Goal: Task Accomplishment & Management: Use online tool/utility

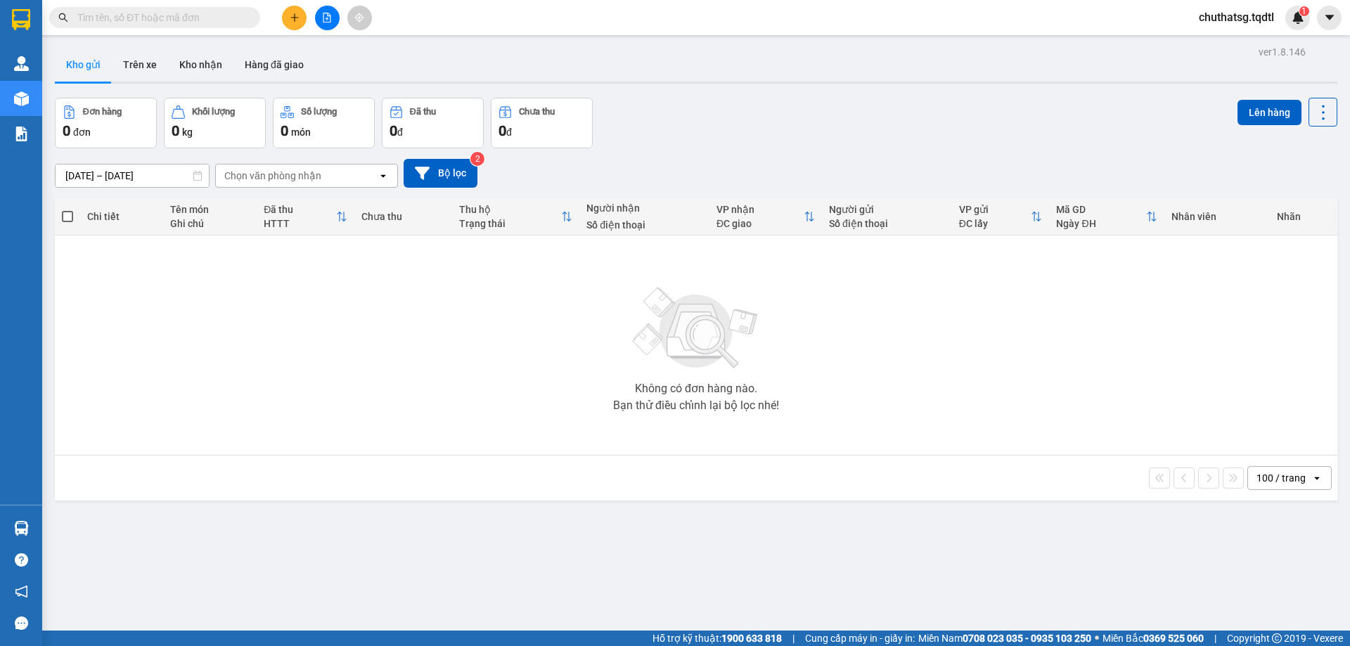
click at [318, 10] on button at bounding box center [327, 18] width 25 height 25
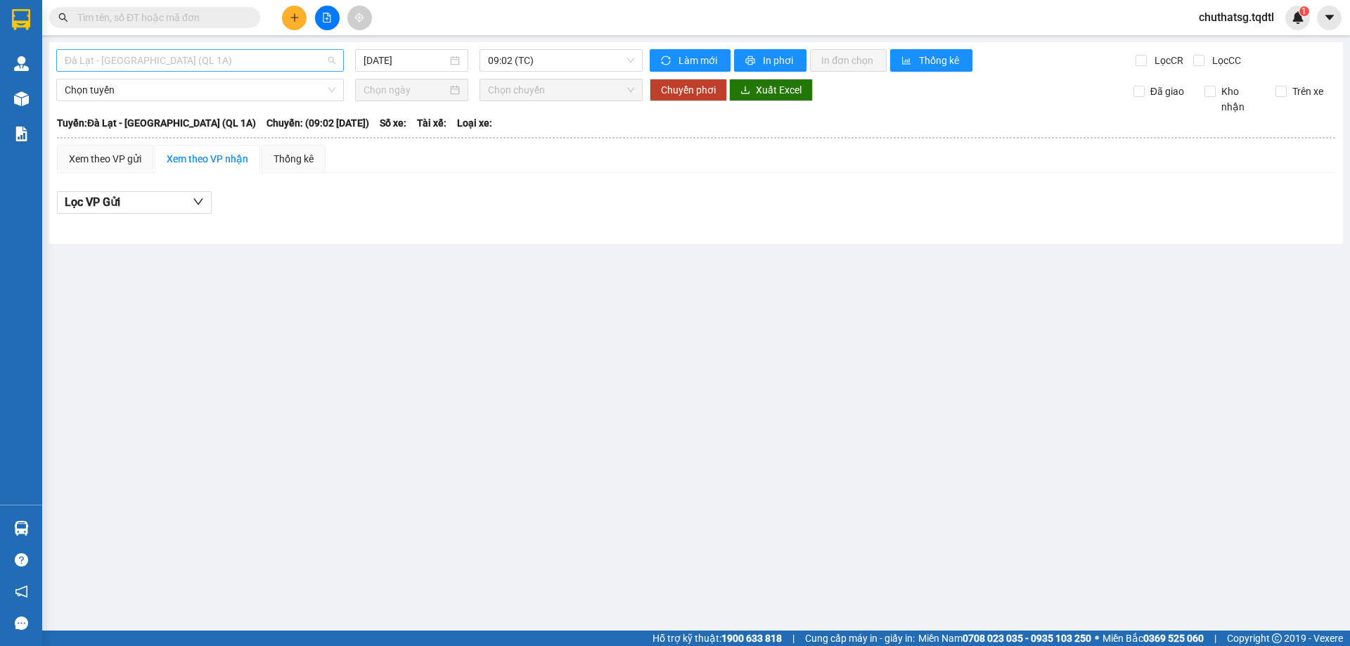
click at [302, 61] on span "Đà Lạt - [GEOGRAPHIC_DATA] (QL 1A)" at bounding box center [200, 60] width 271 height 21
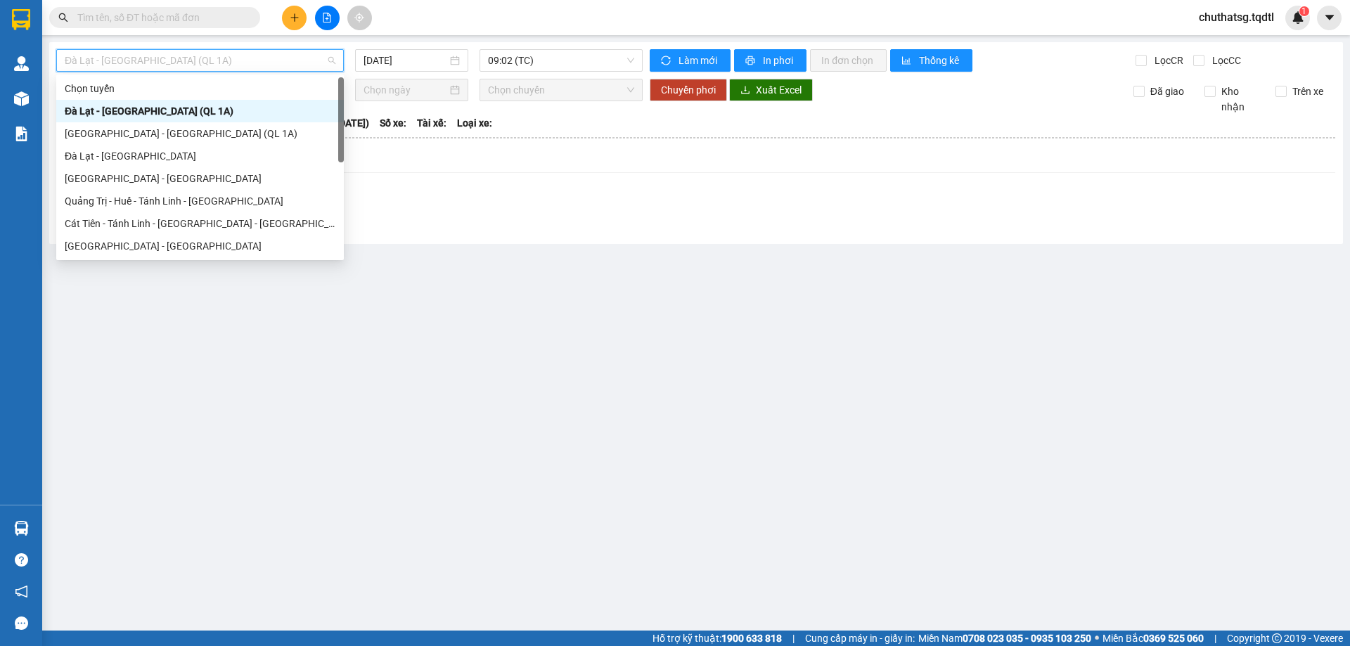
type input "B"
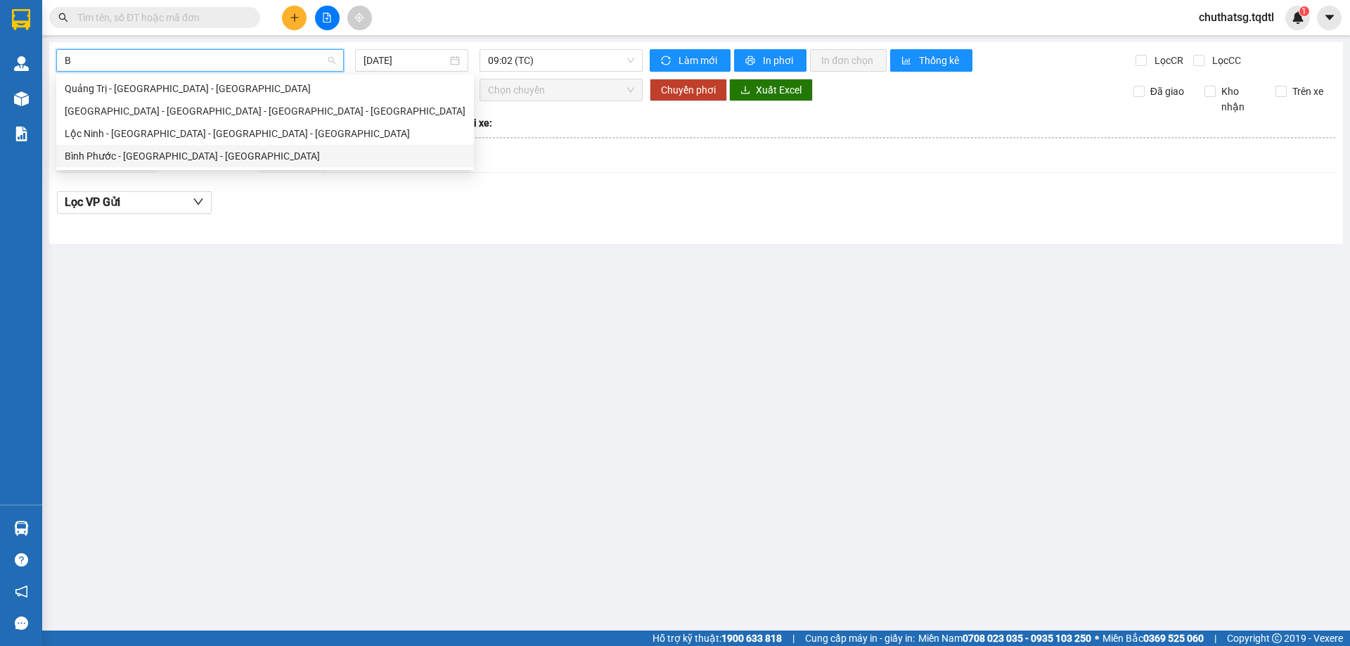
click at [210, 152] on div "Bình Phước - [GEOGRAPHIC_DATA] - [GEOGRAPHIC_DATA]" at bounding box center [265, 155] width 401 height 15
type input "[DATE]"
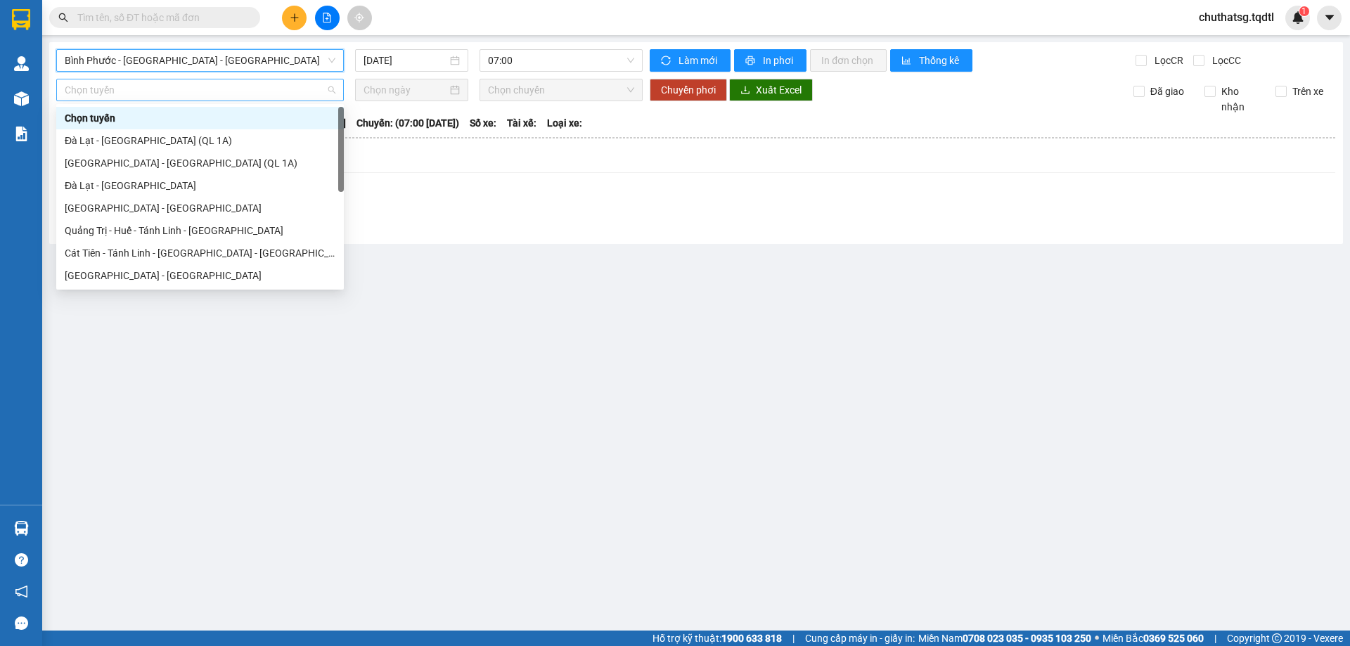
click at [174, 91] on span "Chọn tuyến" at bounding box center [200, 89] width 271 height 21
type input "B"
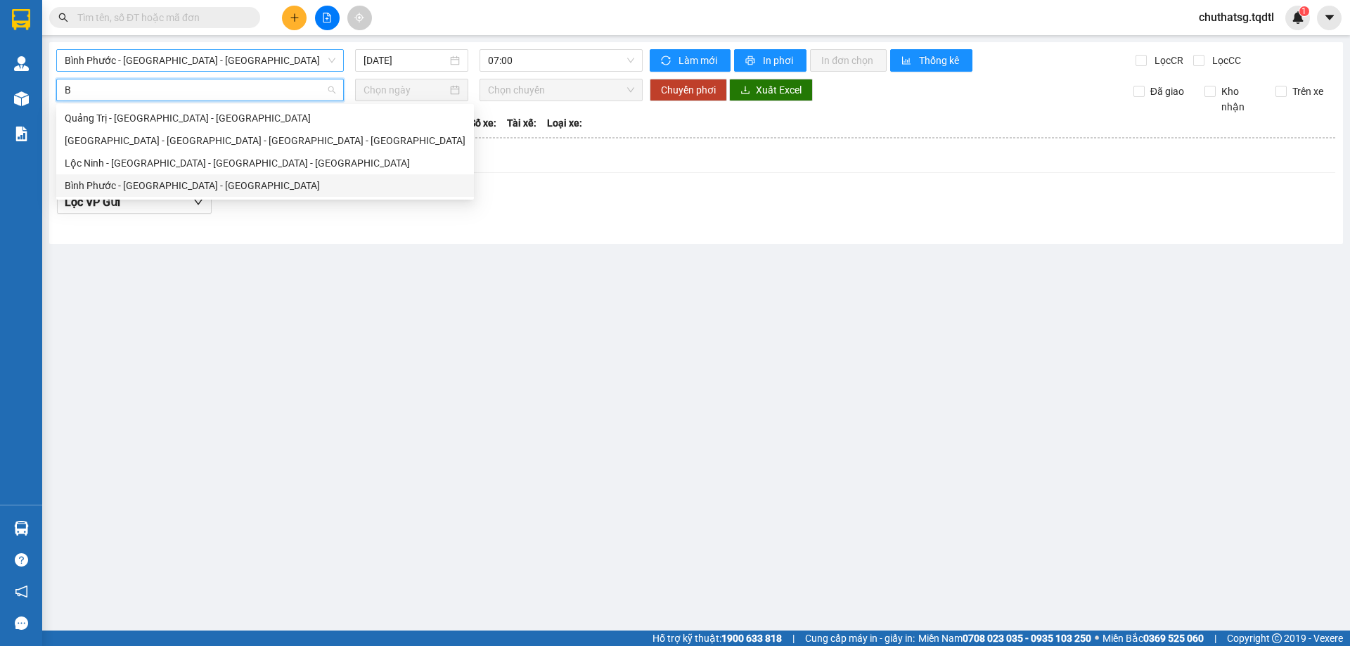
click at [139, 170] on div "Lộc Ninh - [GEOGRAPHIC_DATA] - [GEOGRAPHIC_DATA] - [GEOGRAPHIC_DATA]" at bounding box center [265, 162] width 401 height 15
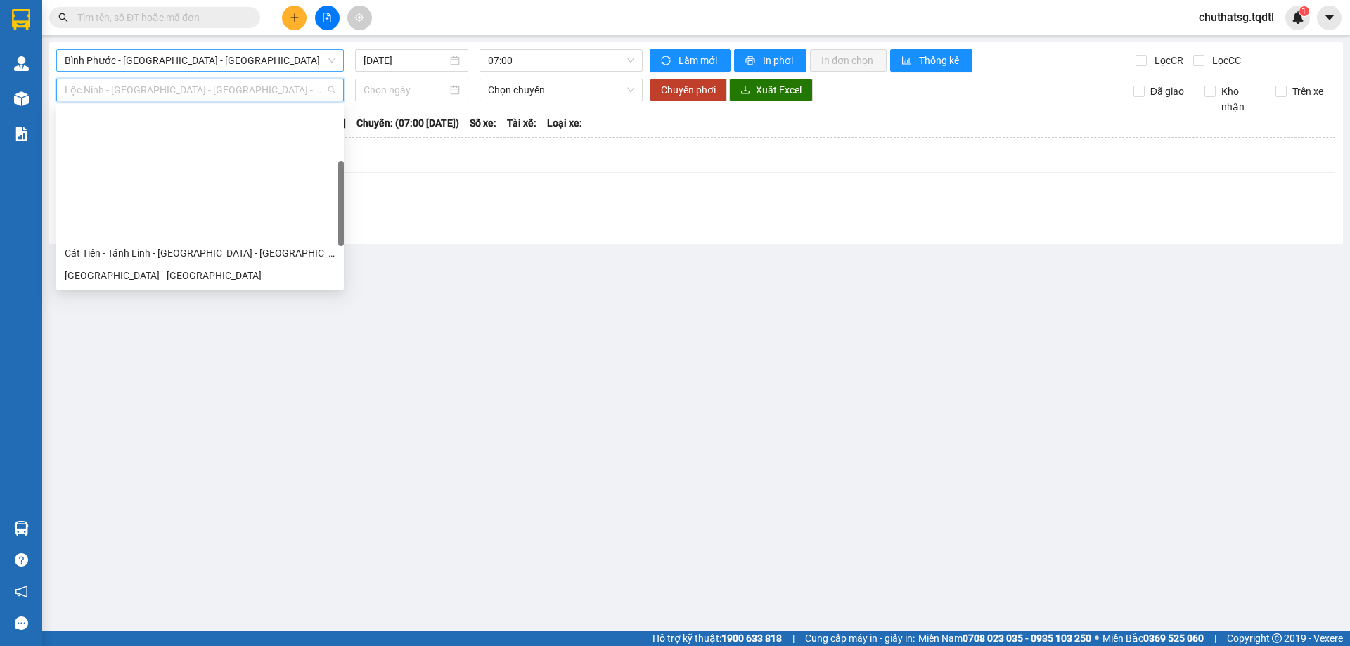
click at [250, 86] on span "Lộc Ninh - [GEOGRAPHIC_DATA] - [GEOGRAPHIC_DATA] - [GEOGRAPHIC_DATA]" at bounding box center [200, 89] width 271 height 21
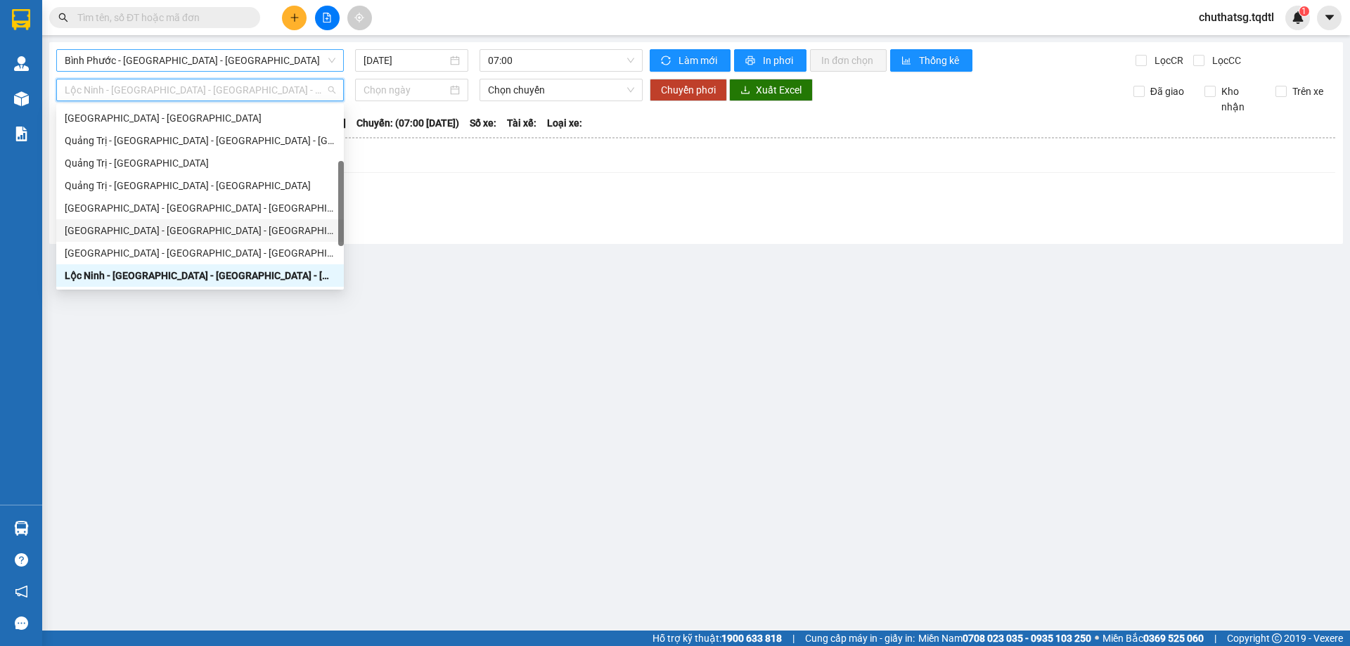
type input "B"
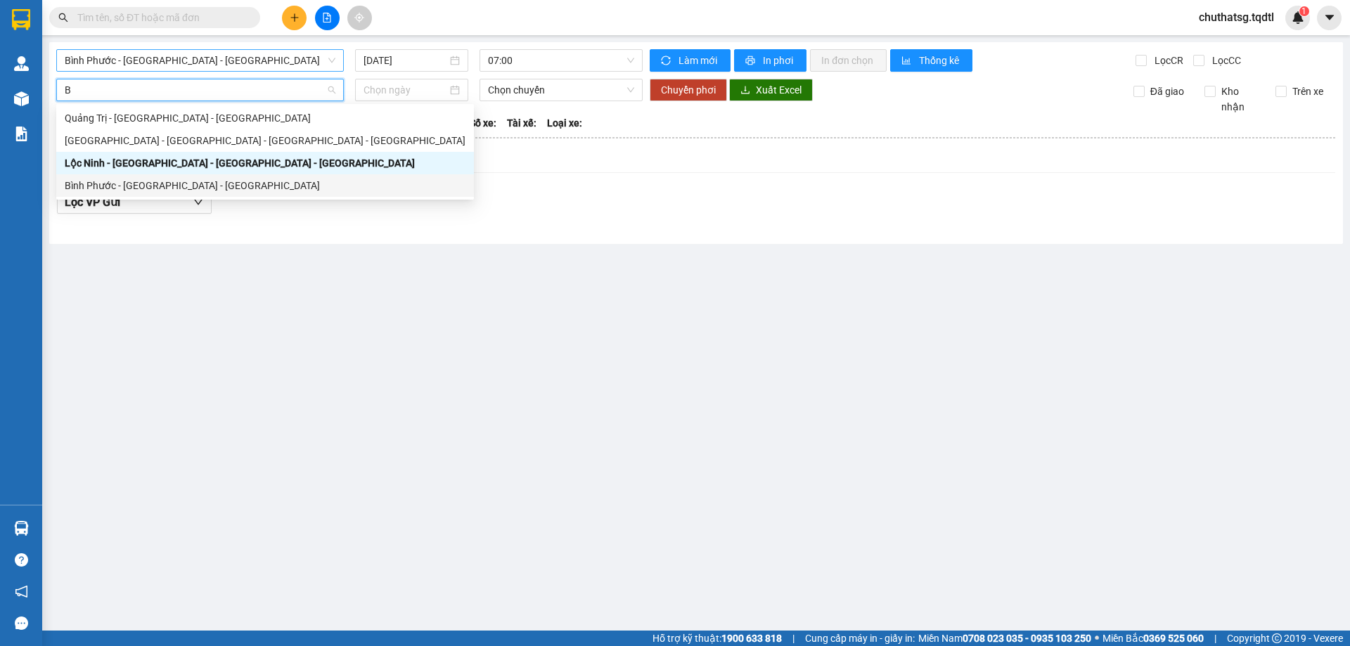
click at [186, 186] on div "Bình Phước - [GEOGRAPHIC_DATA] - [GEOGRAPHIC_DATA]" at bounding box center [265, 185] width 401 height 15
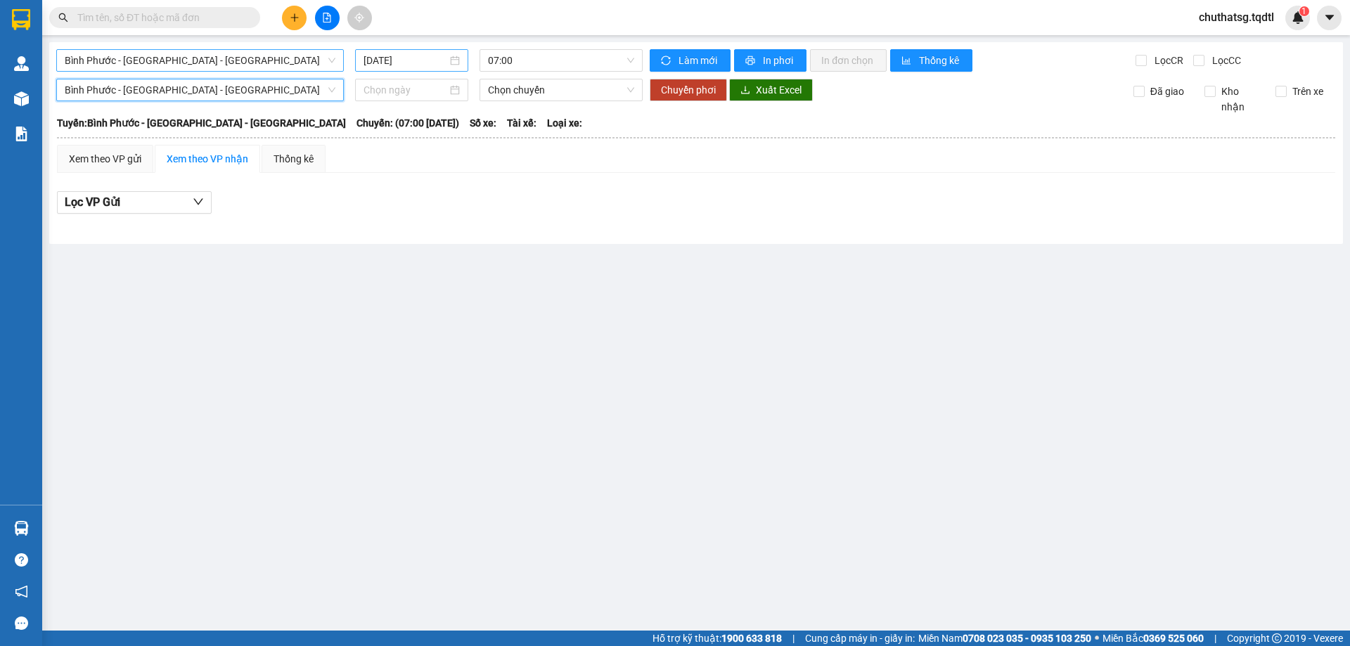
click at [422, 59] on input "[DATE]" at bounding box center [405, 60] width 84 height 15
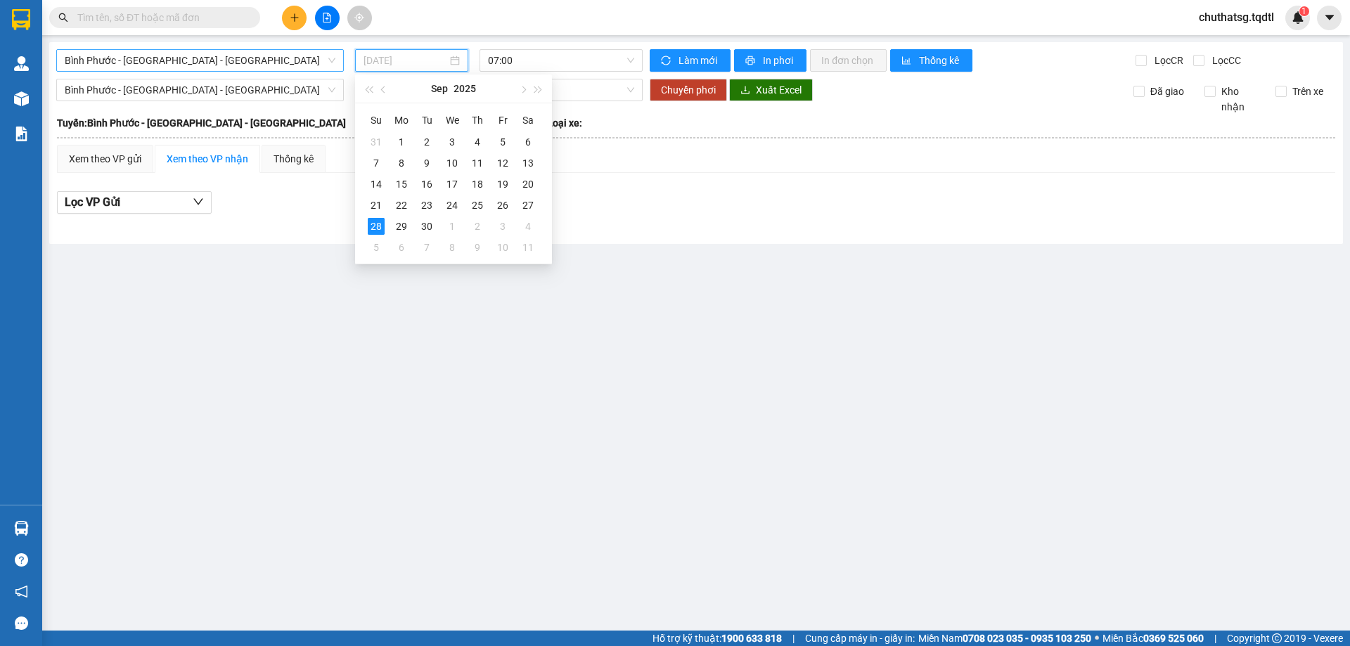
type input "[DATE]"
drag, startPoint x: 326, startPoint y: 328, endPoint x: 340, endPoint y: 278, distance: 51.9
click at [335, 290] on main "[GEOGRAPHIC_DATA] - [GEOGRAPHIC_DATA] - [GEOGRAPHIC_DATA] [DATE] 07:00 Làm mới …" at bounding box center [675, 315] width 1350 height 631
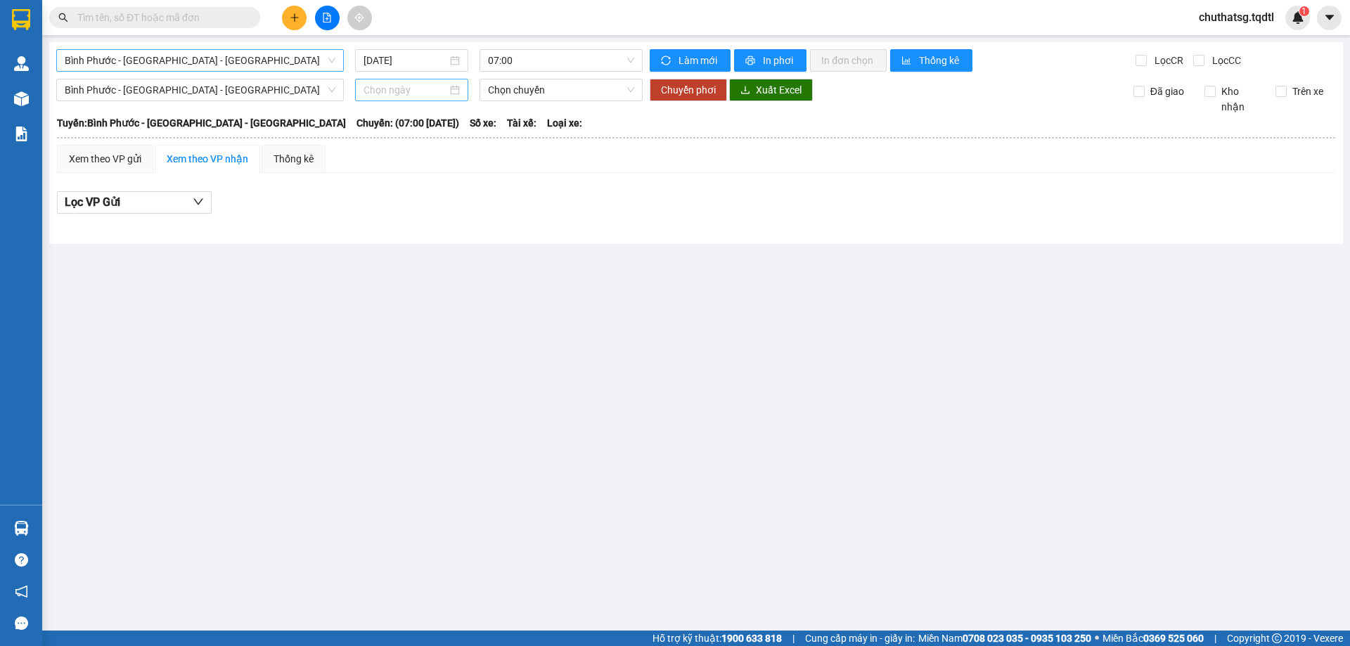
click at [380, 91] on input at bounding box center [405, 89] width 84 height 15
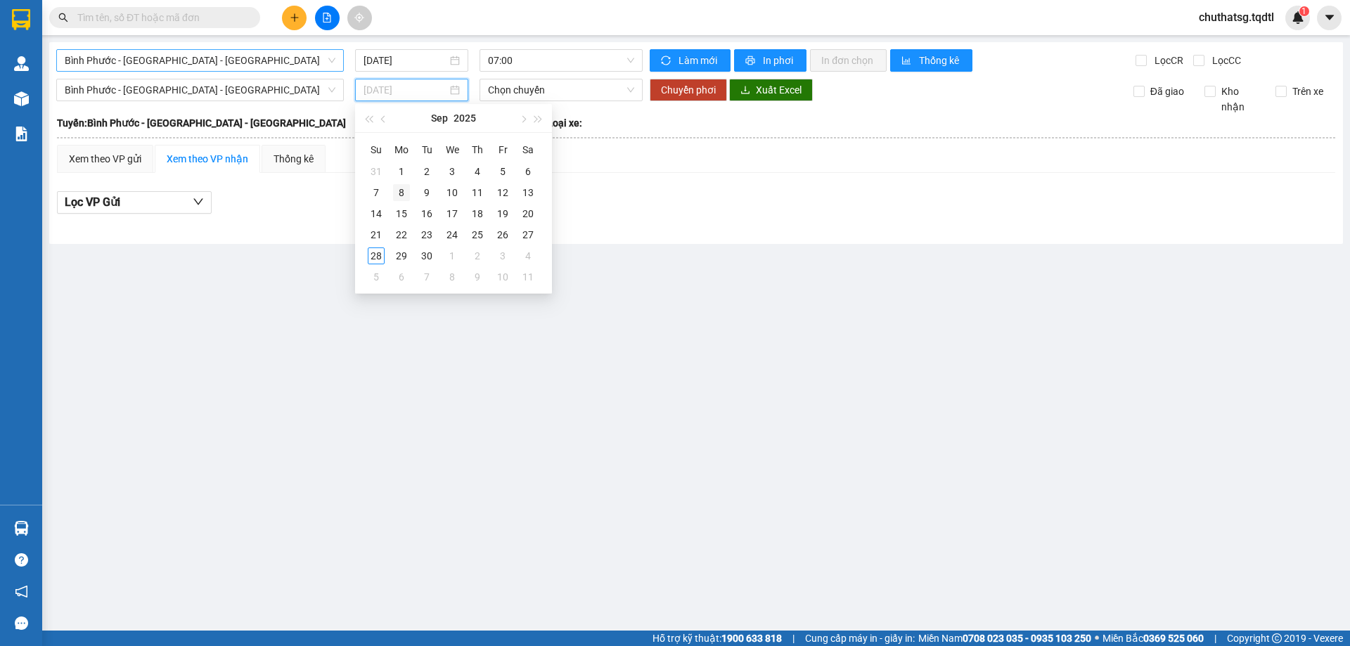
drag, startPoint x: 402, startPoint y: 252, endPoint x: 392, endPoint y: 184, distance: 68.3
click at [402, 245] on tbody "31 1 2 3 4 5 6 7 8 9 10 11 12 13 14 15 16 17 18 19 20 21 22 23 24 25 26 27 28 2…" at bounding box center [451, 224] width 177 height 127
type input "[DATE]"
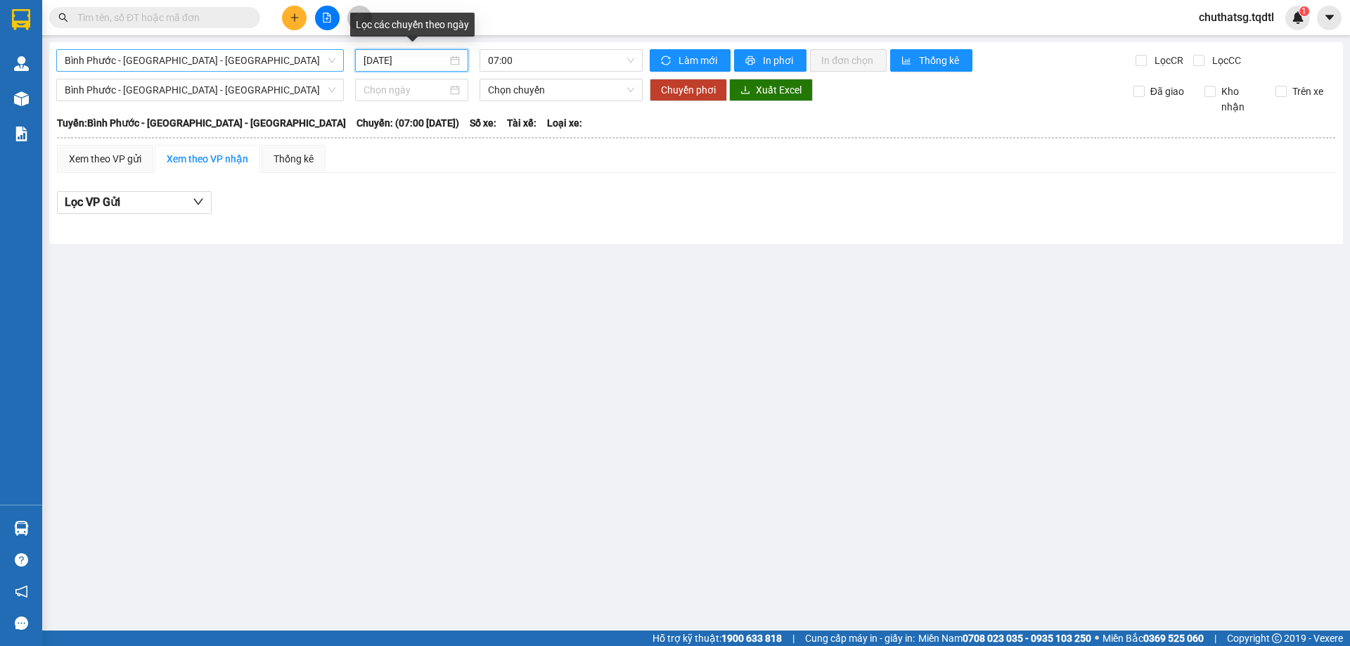
click at [401, 58] on input "[DATE]" at bounding box center [405, 60] width 84 height 15
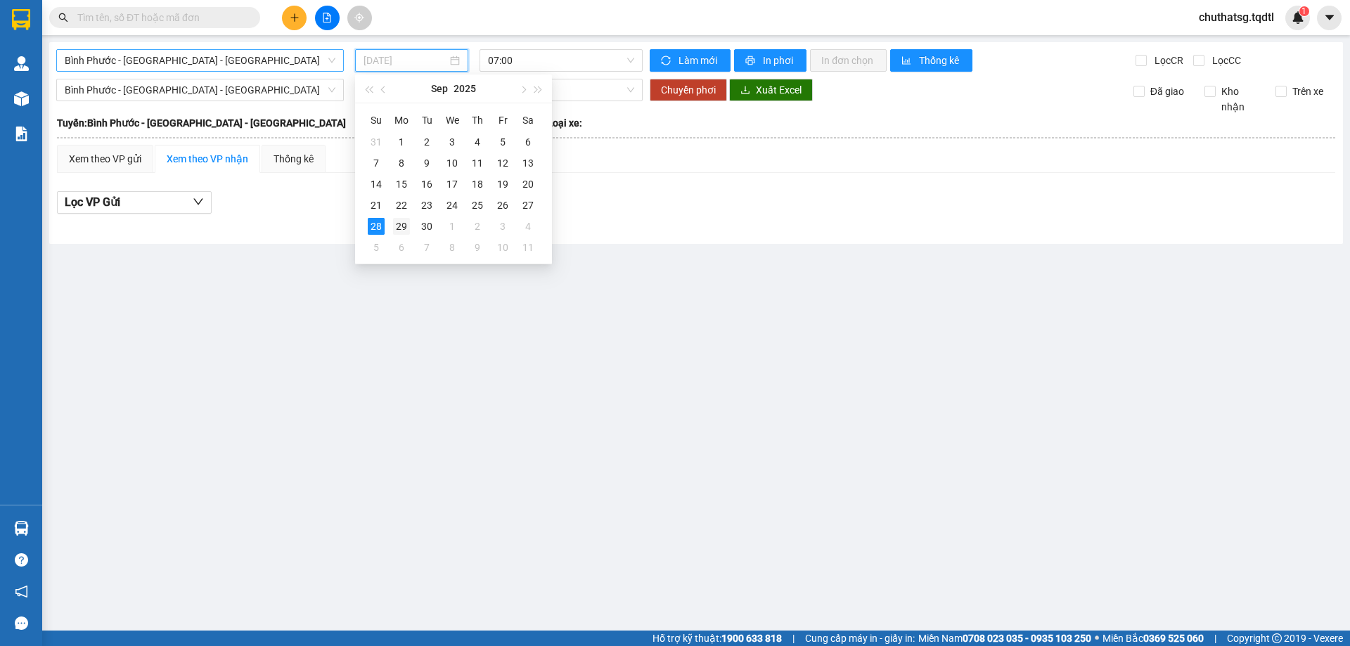
click at [401, 222] on div "29" at bounding box center [401, 226] width 17 height 17
type input "[DATE]"
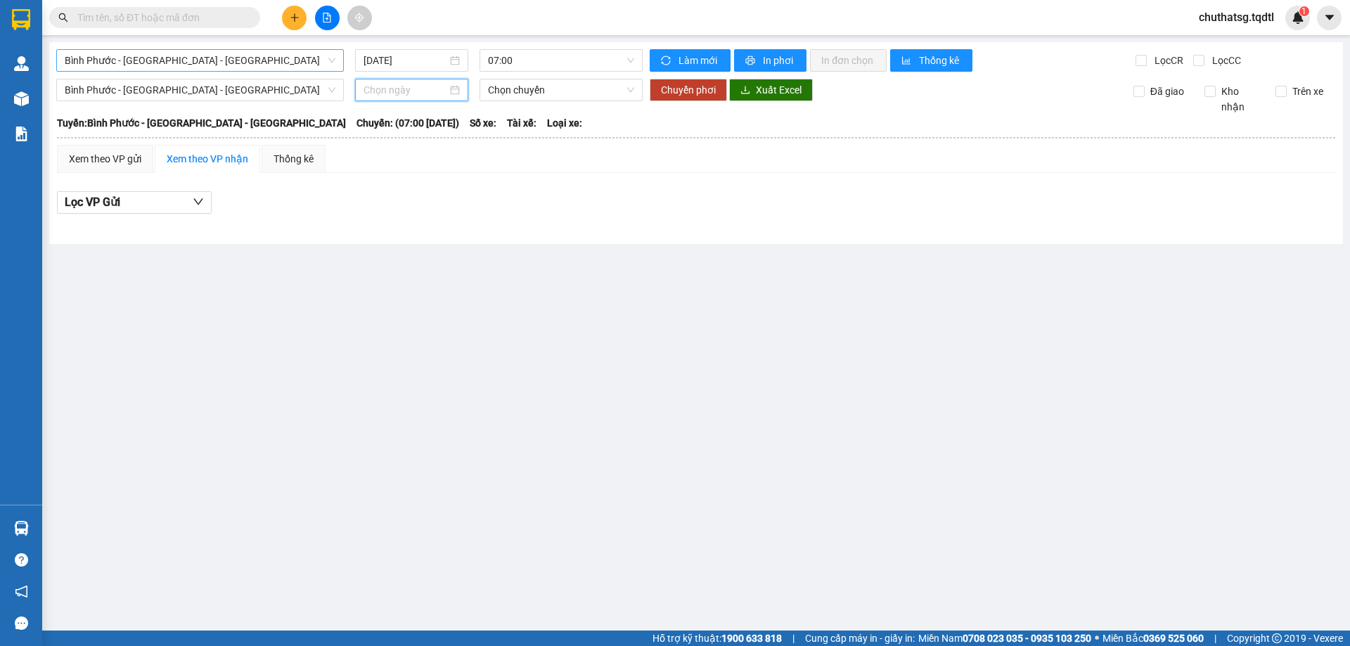
click at [378, 89] on input at bounding box center [405, 89] width 84 height 15
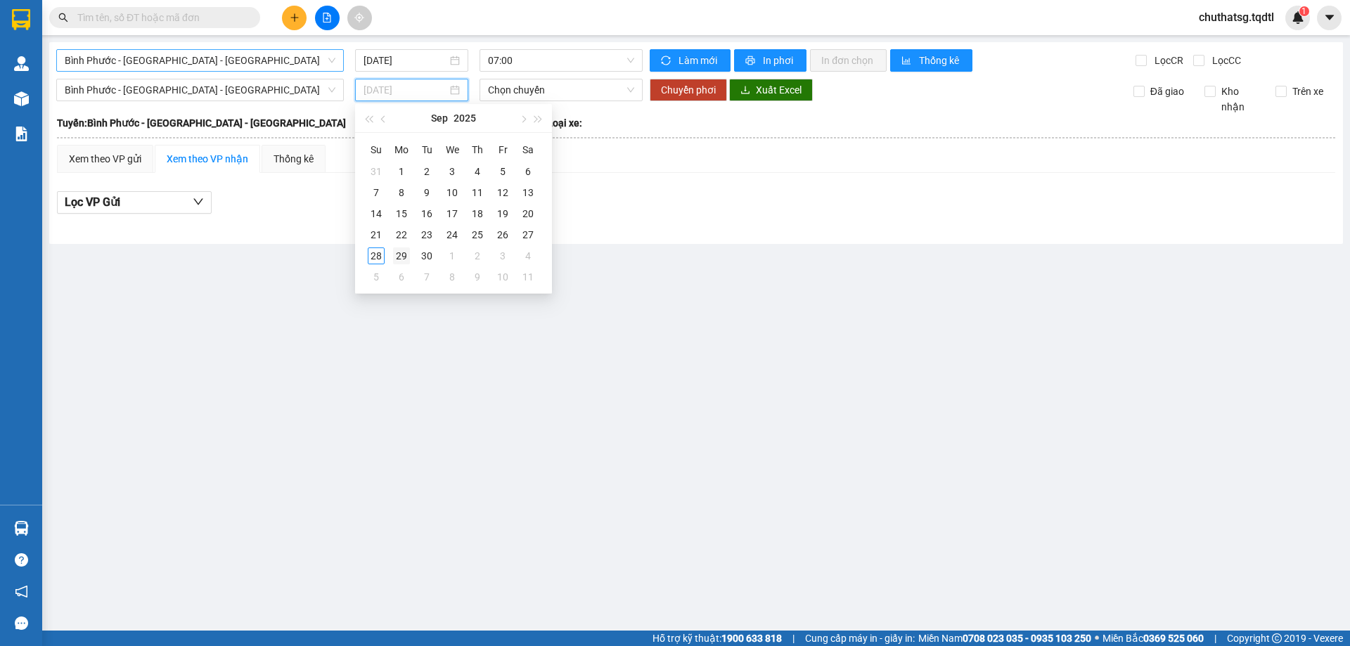
type input "[DATE]"
click at [408, 249] on div "29" at bounding box center [401, 255] width 17 height 17
type input "[DATE]"
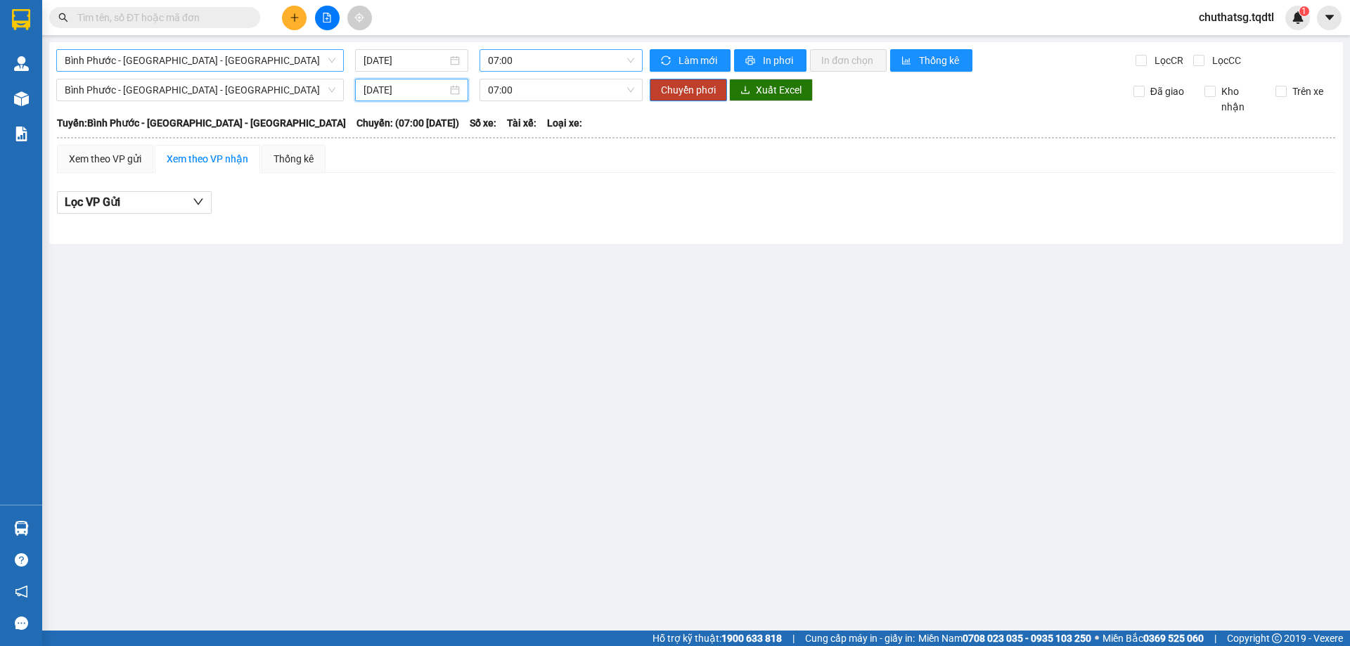
click at [525, 66] on span "07:00" at bounding box center [561, 60] width 146 height 21
click at [530, 155] on div "07:30 - 74B-007.51" at bounding box center [543, 155] width 110 height 15
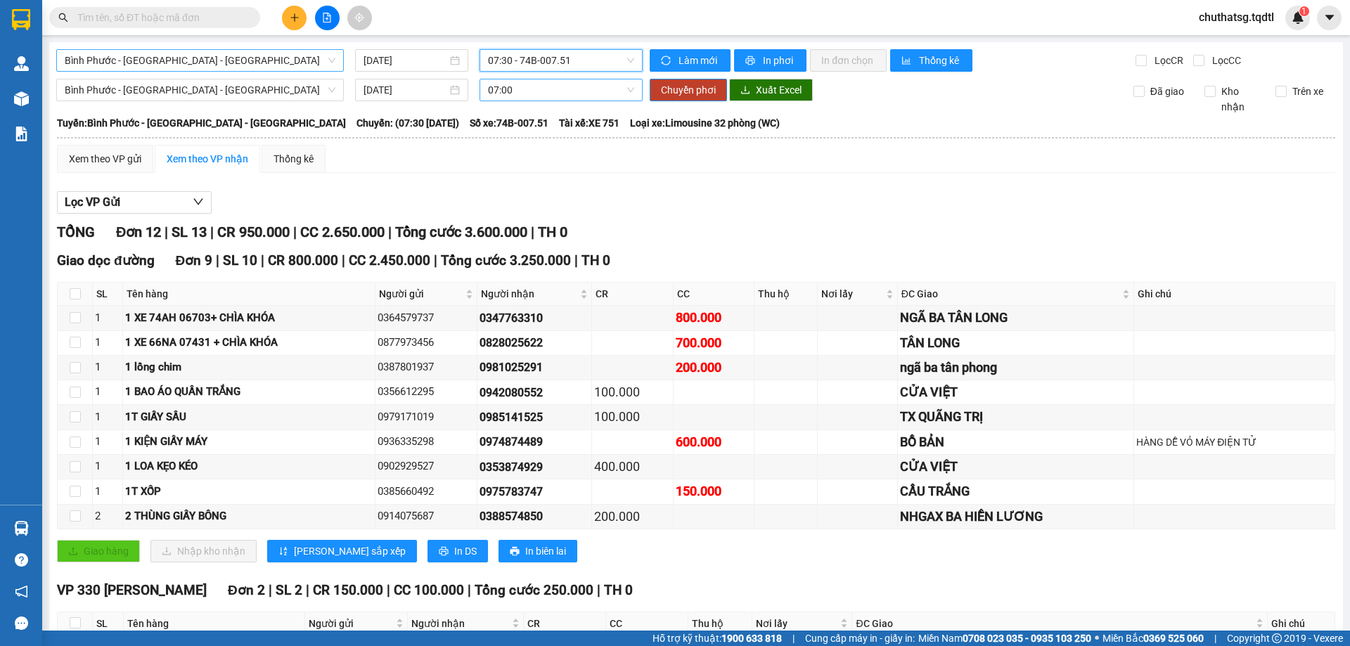
click at [562, 95] on span "07:00" at bounding box center [561, 89] width 146 height 21
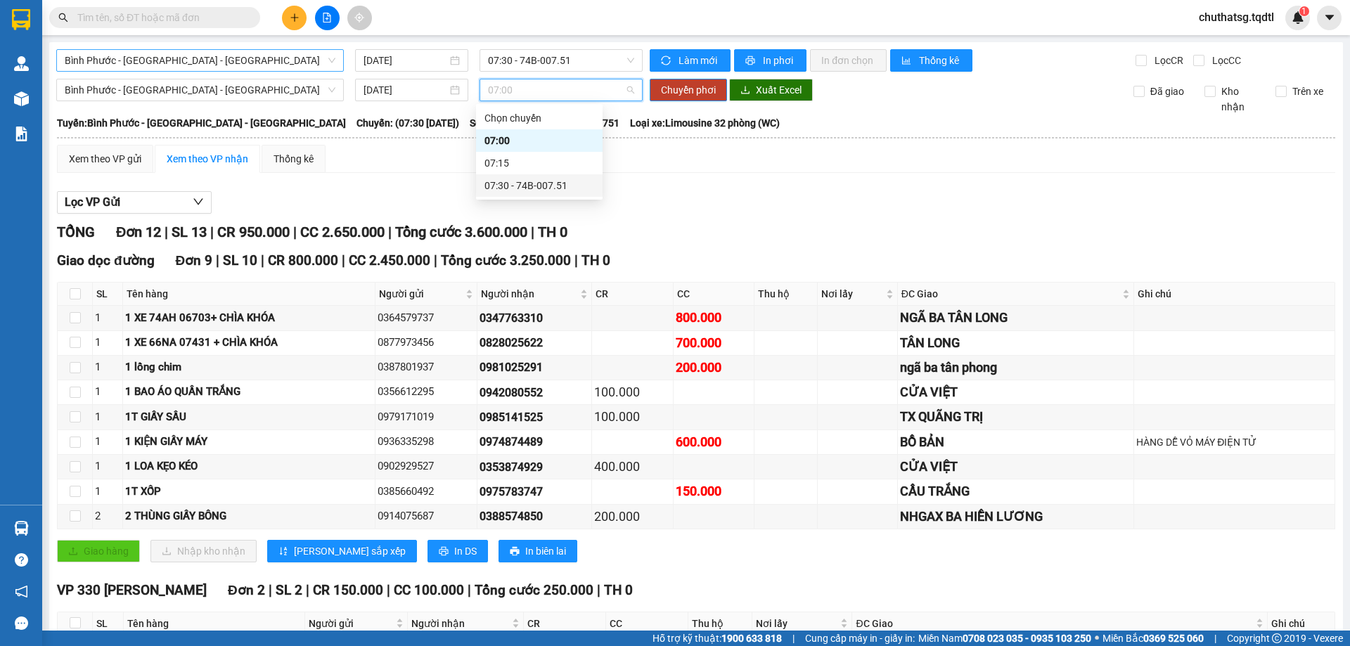
click at [557, 178] on div "07:30 - 74B-007.51" at bounding box center [539, 185] width 110 height 15
